Goal: Find specific page/section: Find specific page/section

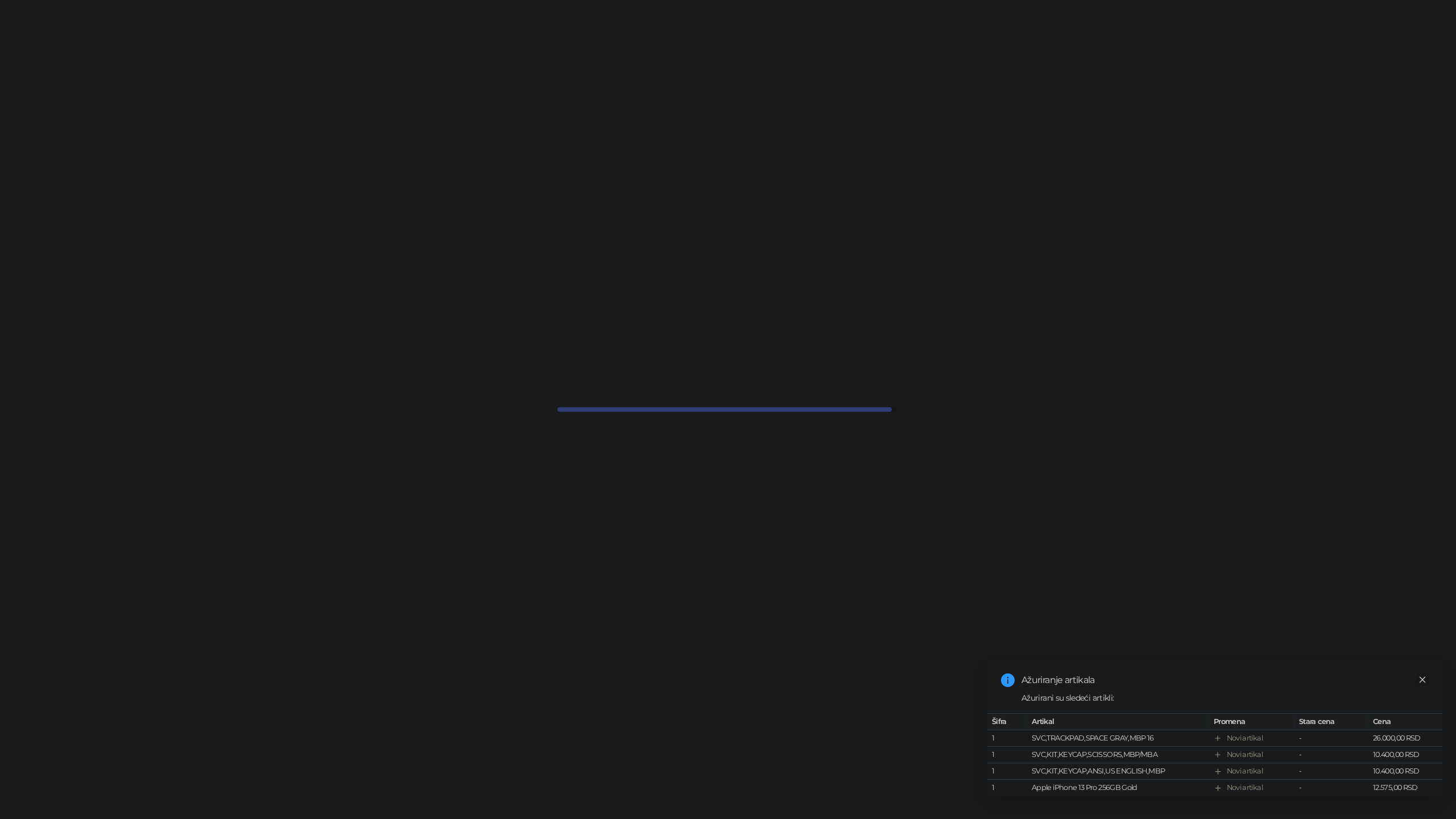
click at [1421, 679] on icon "close" at bounding box center [1423, 680] width 6 height 6
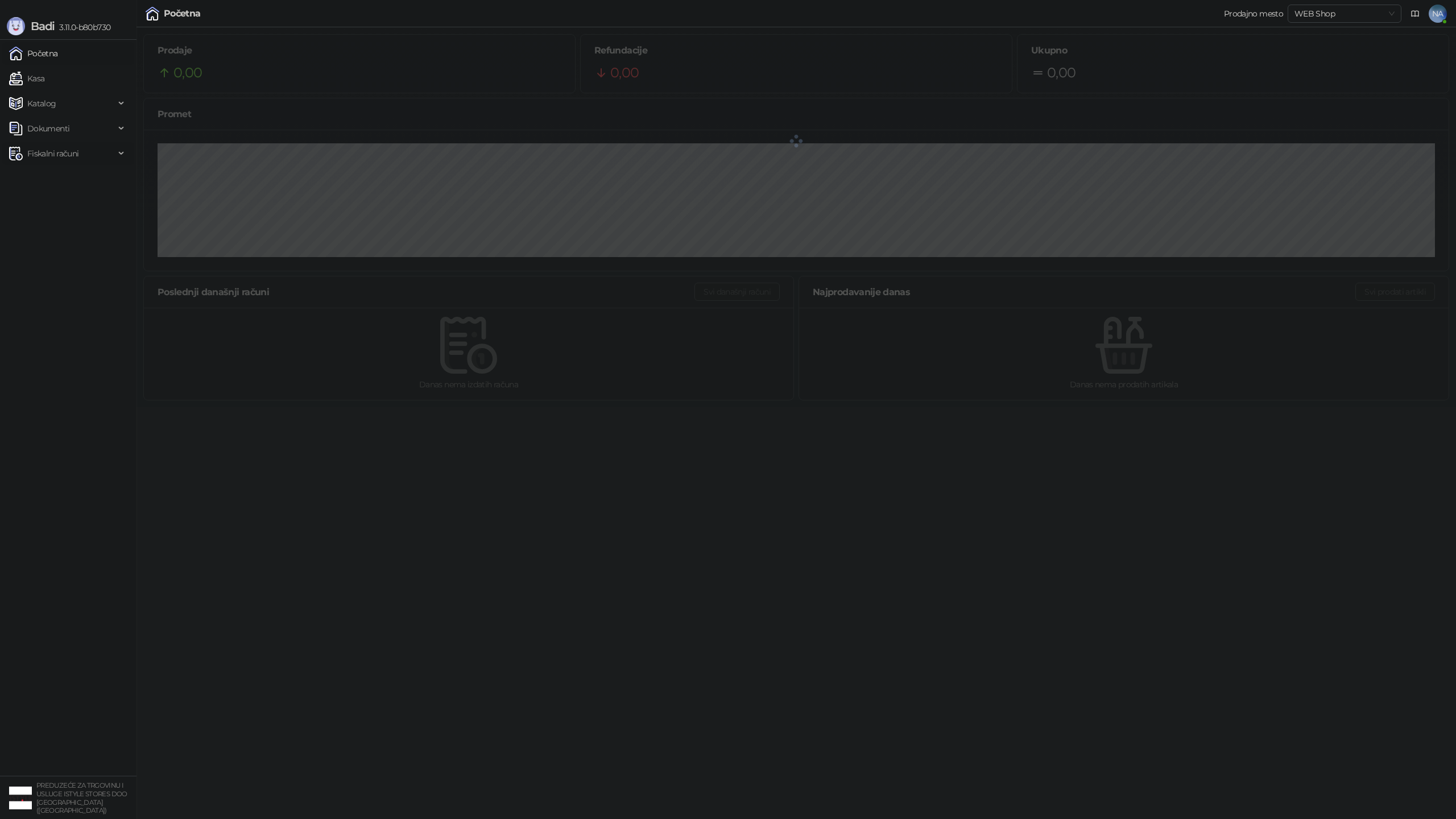
click at [36, 149] on span "Fiskalni računi" at bounding box center [53, 154] width 51 height 23
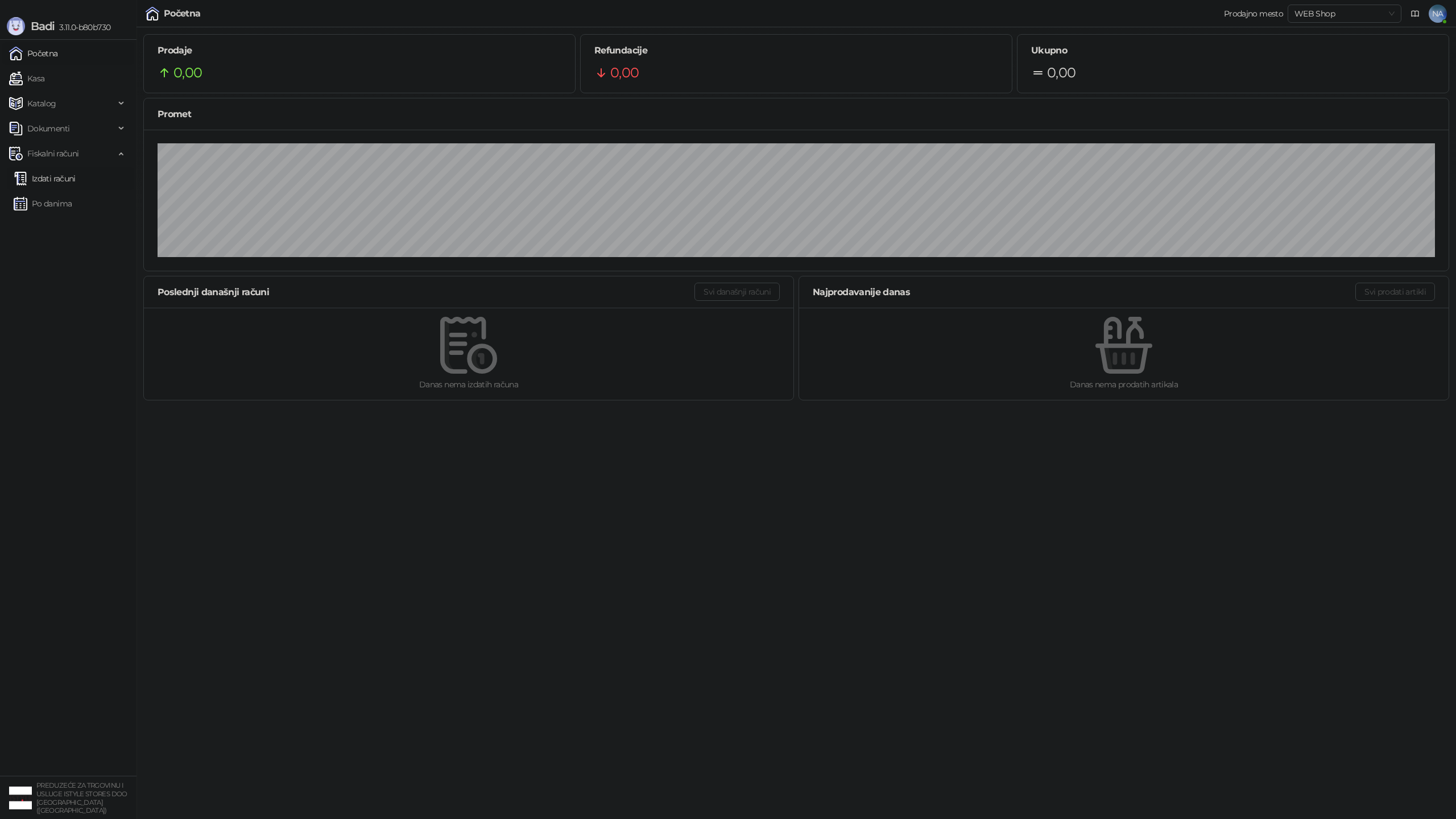
click at [50, 177] on link "Izdati računi" at bounding box center [45, 179] width 62 height 23
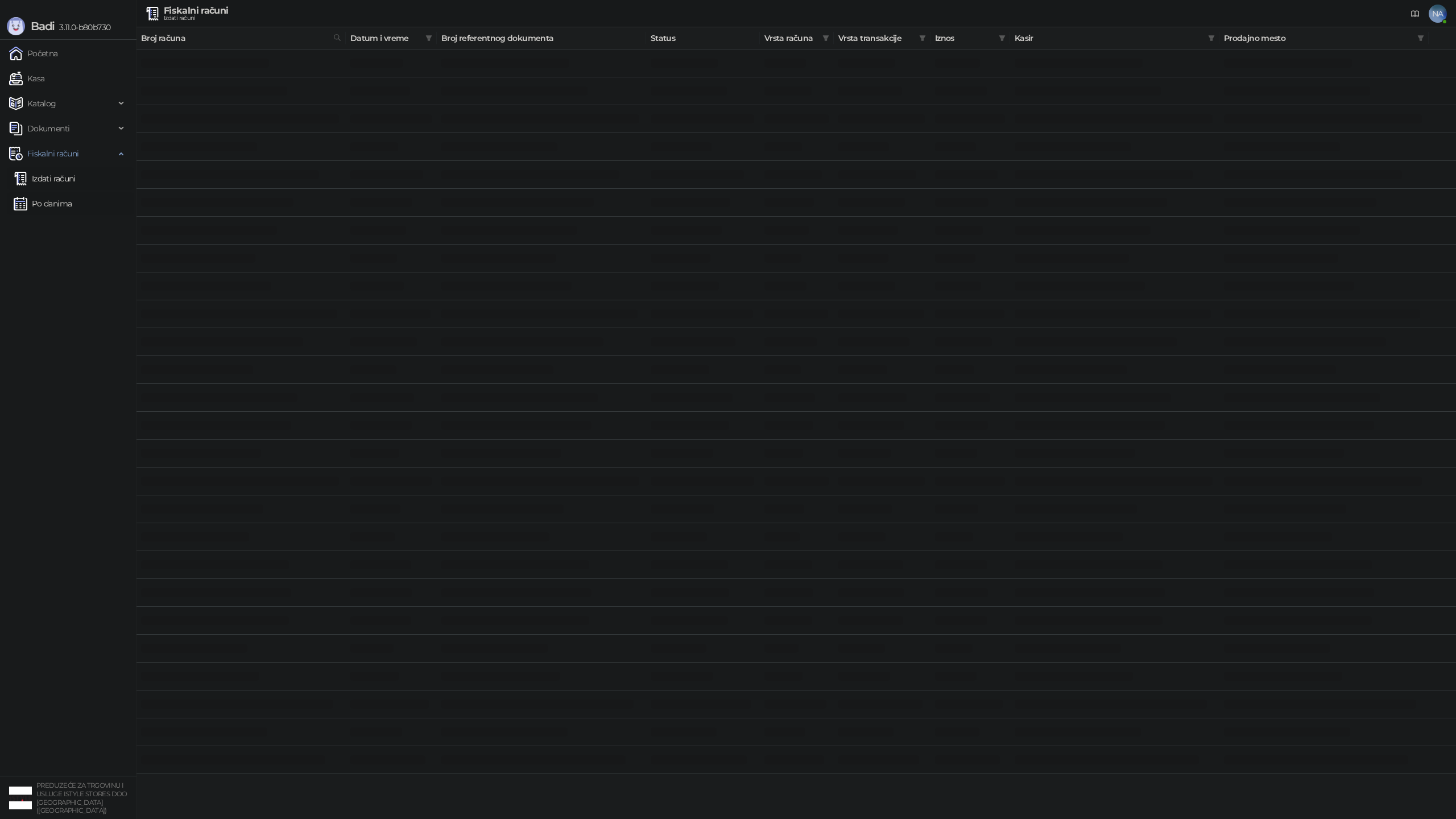
click at [48, 200] on link "Po danima" at bounding box center [43, 204] width 58 height 23
